Goal: Information Seeking & Learning: Learn about a topic

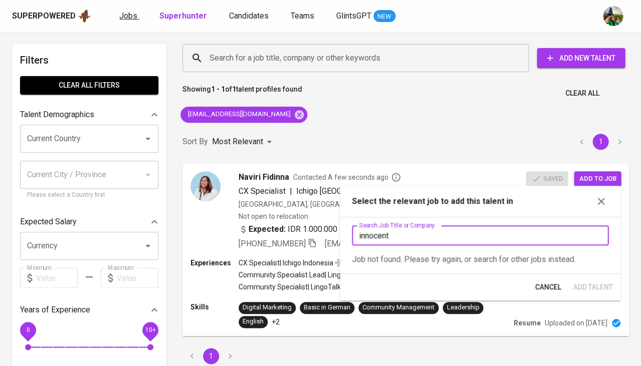
click at [130, 17] on span "Jobs" at bounding box center [128, 16] width 18 height 10
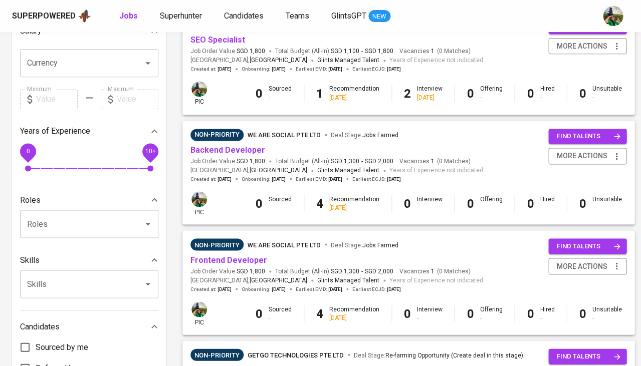
scroll to position [252, 0]
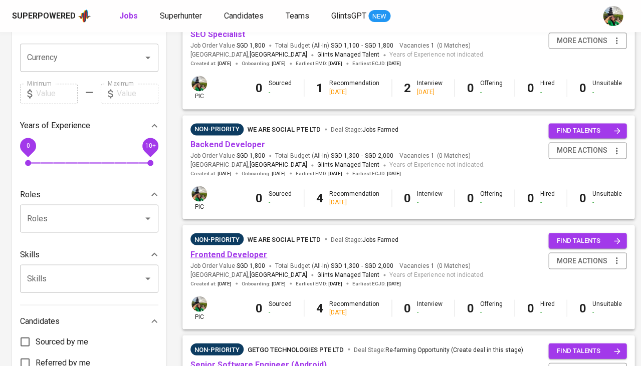
click at [234, 251] on link "Frontend Developer" at bounding box center [228, 254] width 77 height 10
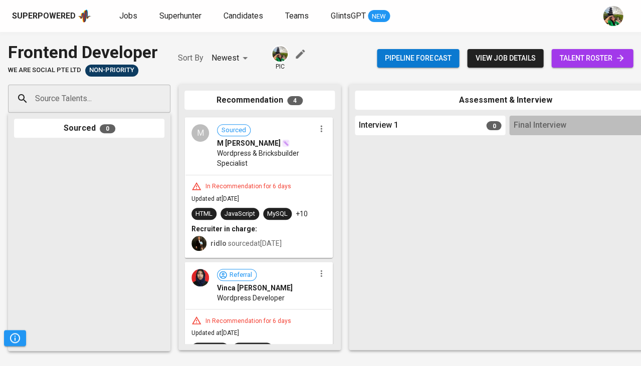
scroll to position [155, 0]
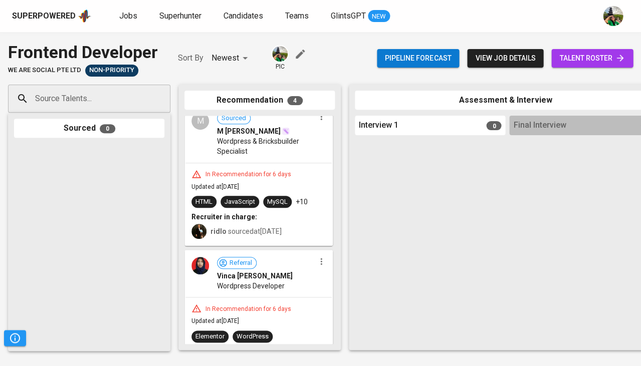
click at [239, 183] on span "Updated at [DATE]" at bounding box center [215, 186] width 48 height 7
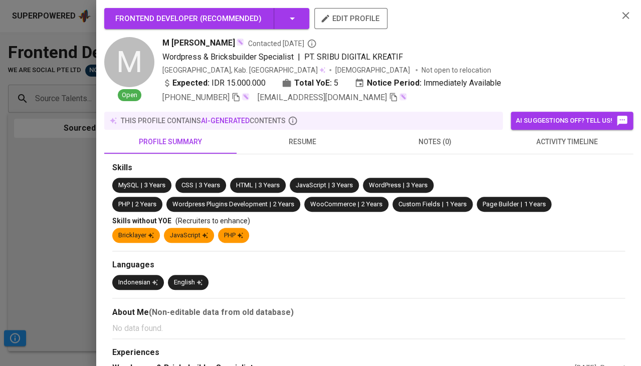
click at [314, 120] on div "this profile contains AI-generated contents" at bounding box center [303, 121] width 390 height 10
click at [299, 140] on span "resume" at bounding box center [302, 142] width 120 height 13
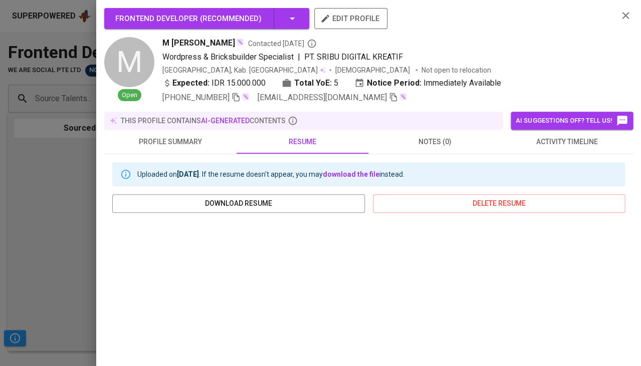
click at [7, 228] on div at bounding box center [320, 183] width 641 height 366
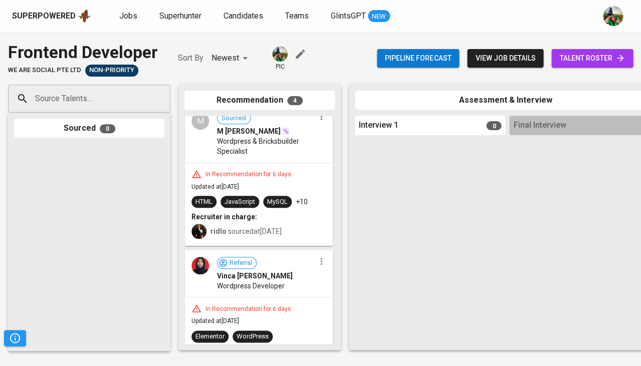
click at [614, 64] on span "talent roster" at bounding box center [592, 58] width 66 height 13
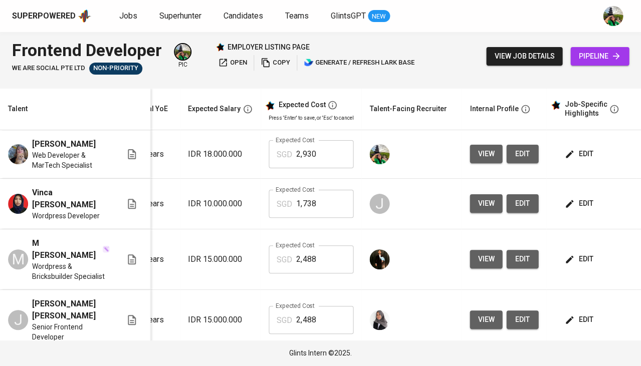
scroll to position [0, 182]
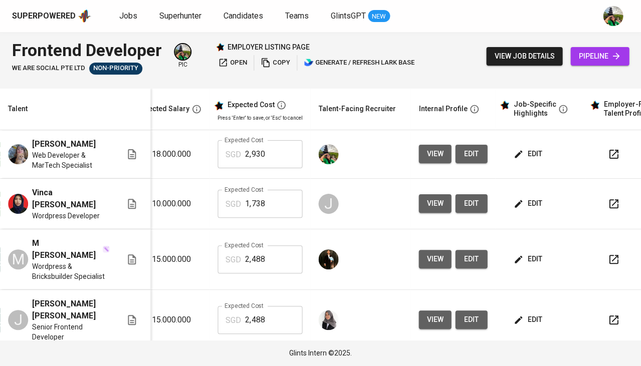
click at [607, 253] on icon "button" at bounding box center [613, 259] width 12 height 12
click at [250, 17] on span "Candidates" at bounding box center [243, 16] width 40 height 10
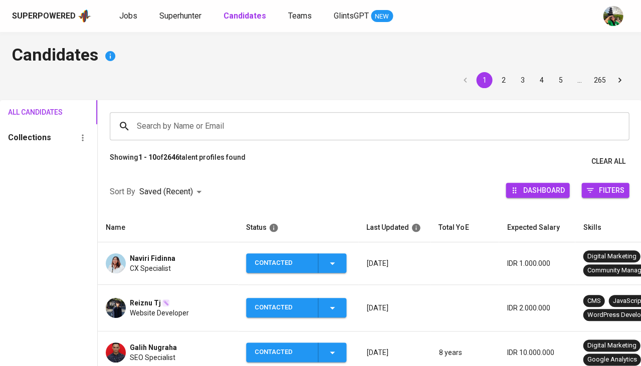
click at [170, 253] on span "Naviri Fidinna" at bounding box center [153, 258] width 46 height 10
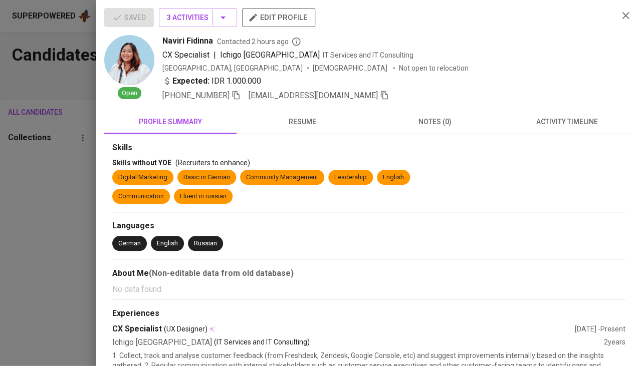
click at [381, 97] on icon "button" at bounding box center [384, 95] width 7 height 9
click at [74, 153] on div at bounding box center [320, 183] width 641 height 366
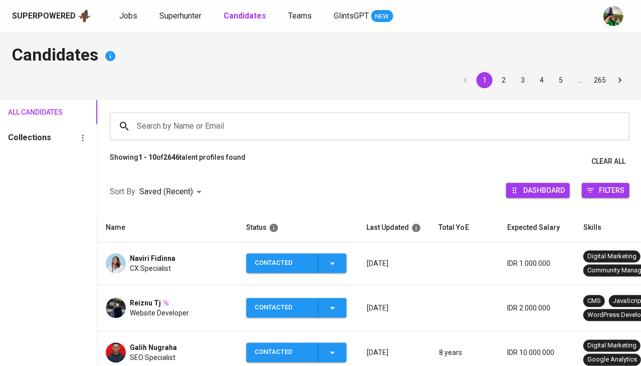
click at [154, 121] on input "Search by Name or Email" at bounding box center [371, 126] width 475 height 19
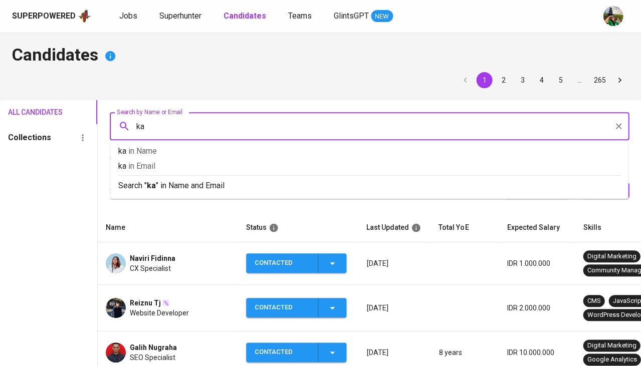
type input "[PERSON_NAME]"
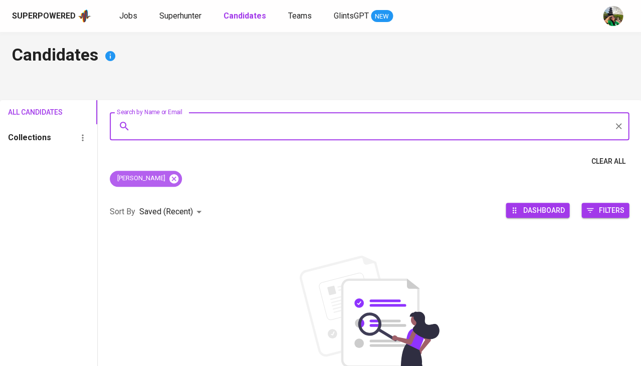
click at [168, 177] on icon at bounding box center [173, 178] width 11 height 11
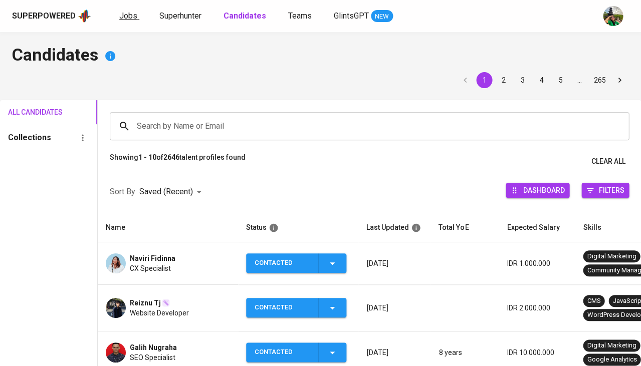
click at [127, 20] on span "Jobs" at bounding box center [128, 16] width 18 height 10
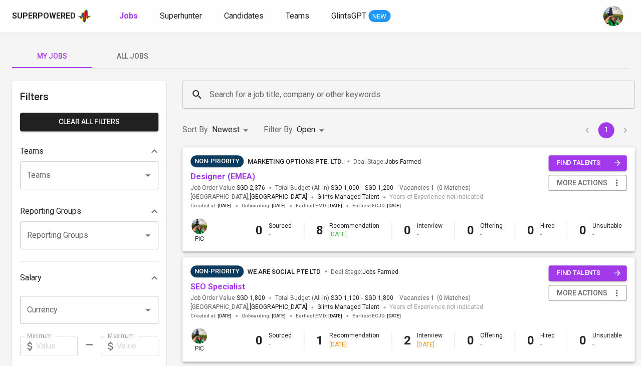
click at [135, 50] on span "All Jobs" at bounding box center [132, 56] width 68 height 13
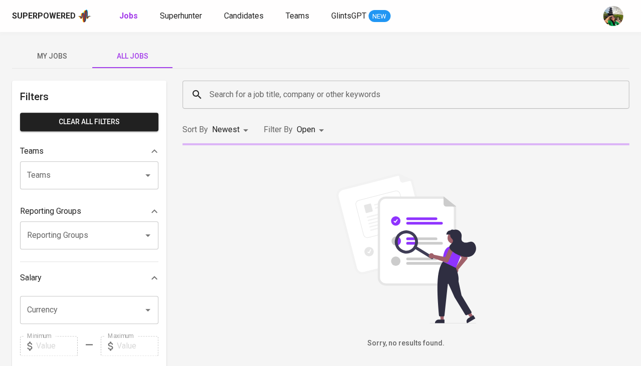
click at [232, 90] on input "Search for a job title, company or other keywords" at bounding box center [408, 94] width 402 height 19
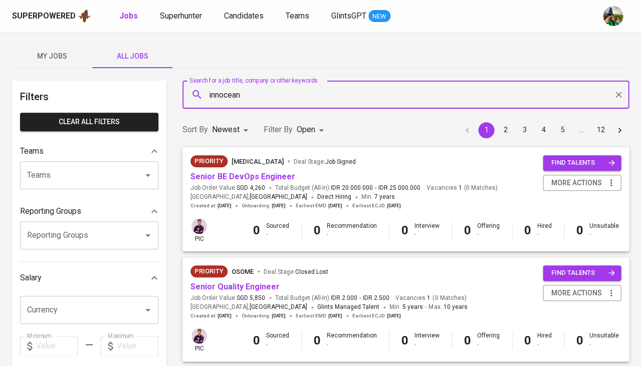
type input "innocean"
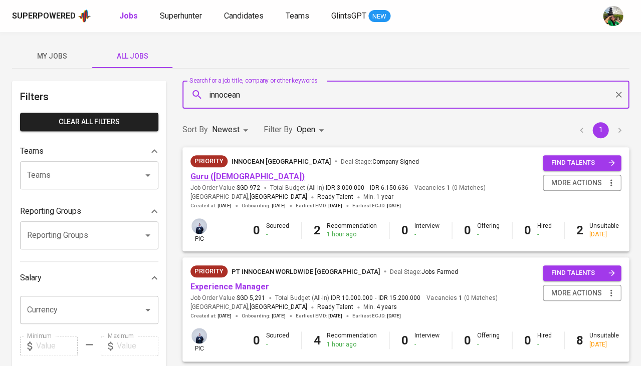
click at [220, 177] on link "Guru ([DEMOGRAPHIC_DATA])" at bounding box center [247, 177] width 114 height 10
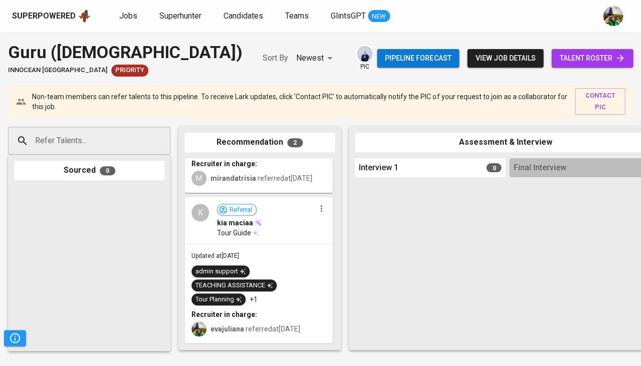
scroll to position [91, 0]
click at [276, 278] on div "admin support TEACHING ASSISTANCE Tour Planning +1" at bounding box center [258, 285] width 134 height 40
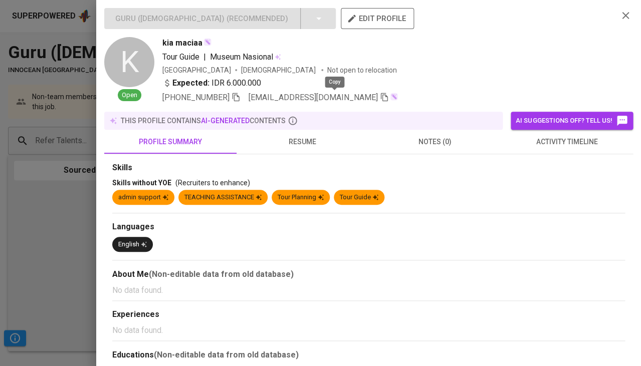
click at [381, 97] on icon "button" at bounding box center [384, 97] width 7 height 9
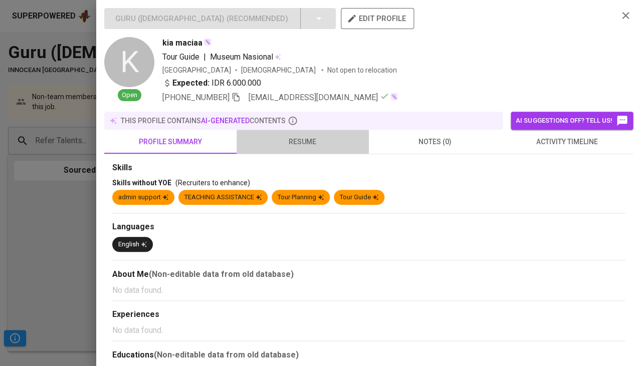
click at [294, 141] on span "resume" at bounding box center [302, 142] width 120 height 13
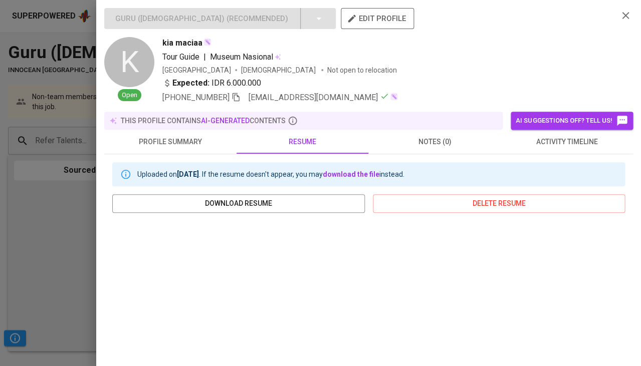
scroll to position [81, 0]
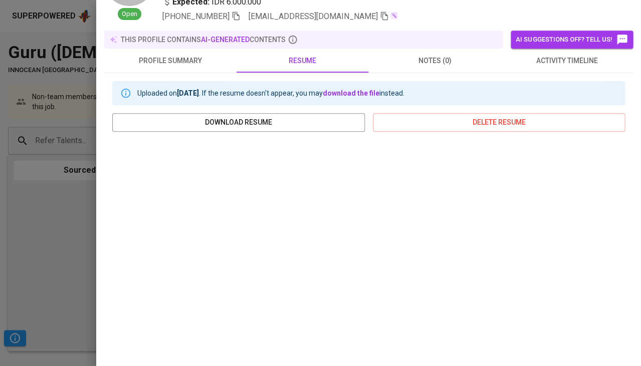
click at [45, 238] on div at bounding box center [320, 183] width 641 height 366
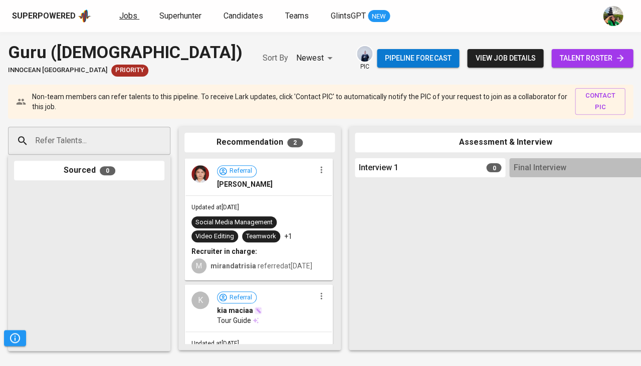
scroll to position [0, 0]
click at [135, 21] on link "Jobs" at bounding box center [129, 16] width 20 height 13
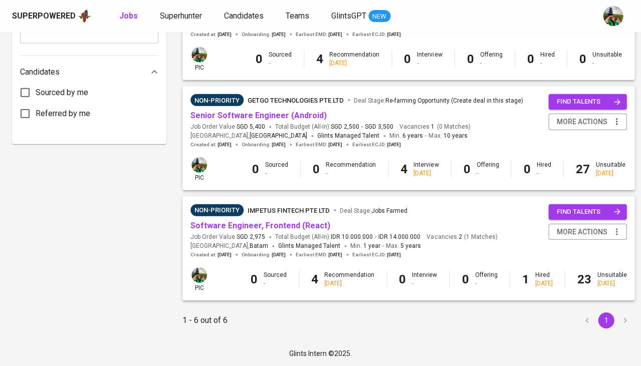
scroll to position [501, 0]
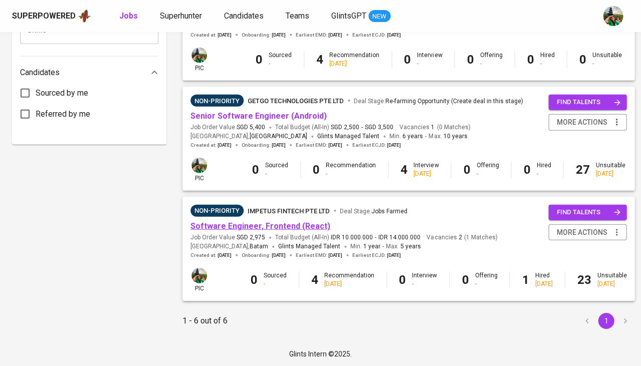
click at [284, 221] on link "Software Engineer, Frontend (React)" at bounding box center [260, 226] width 140 height 10
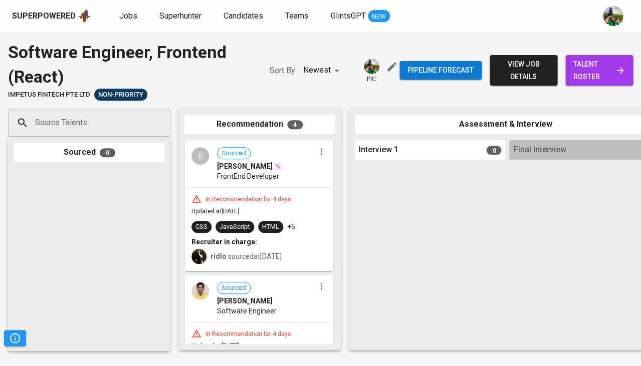
click at [591, 72] on span "talent roster" at bounding box center [599, 70] width 52 height 25
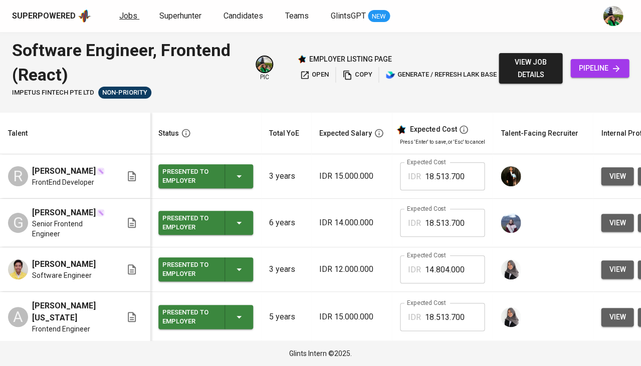
click at [122, 19] on span "Jobs" at bounding box center [128, 16] width 18 height 10
